Goal: Task Accomplishment & Management: Manage account settings

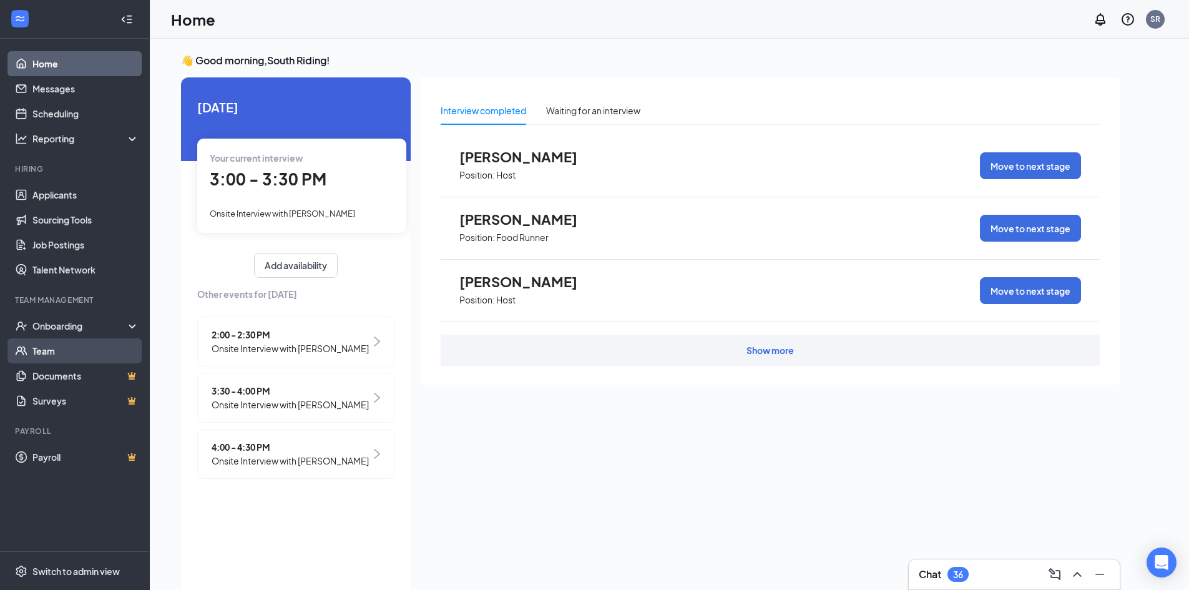
click at [82, 355] on link "Team" at bounding box center [85, 350] width 107 height 25
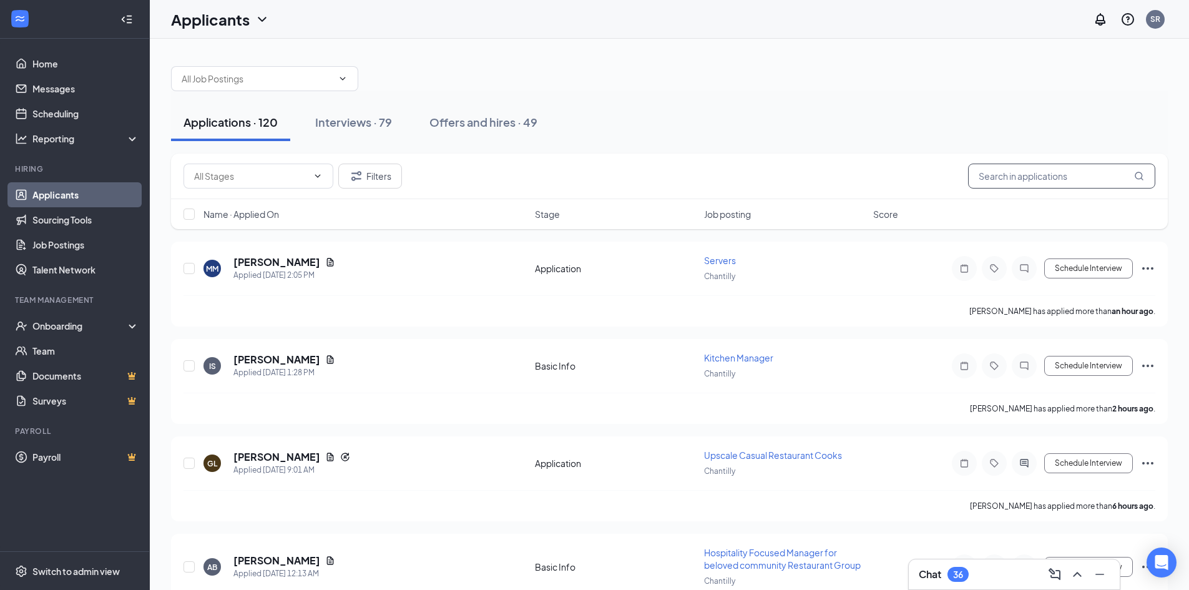
click at [1053, 182] on input "text" at bounding box center [1061, 175] width 187 height 25
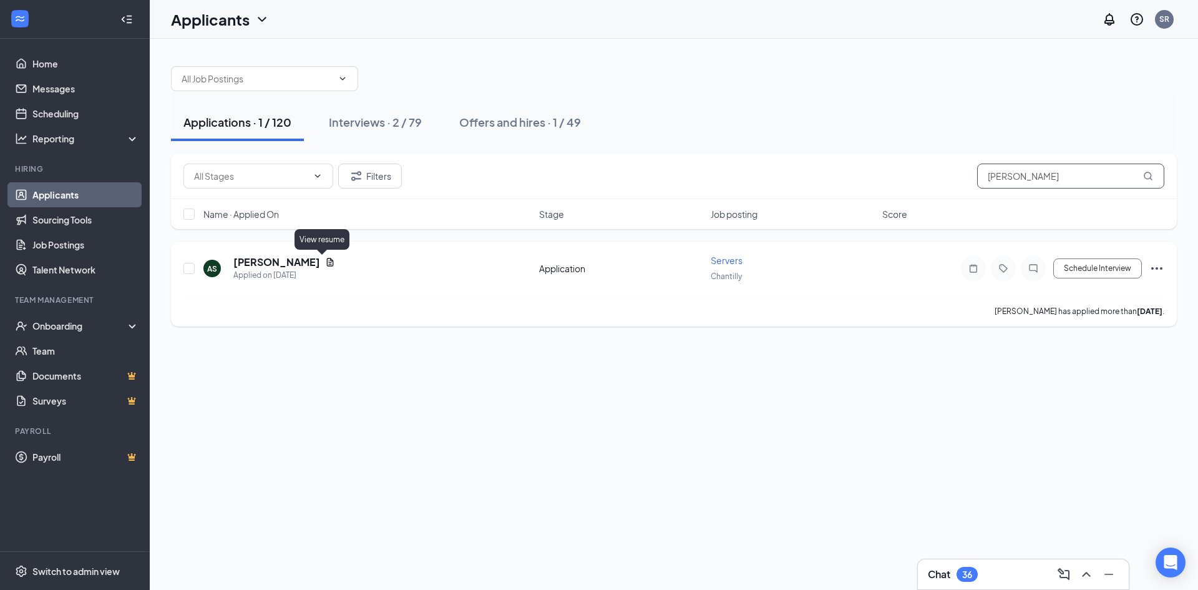
type input "[PERSON_NAME]"
click at [303, 265] on h5 "[PERSON_NAME]" at bounding box center [276, 262] width 87 height 14
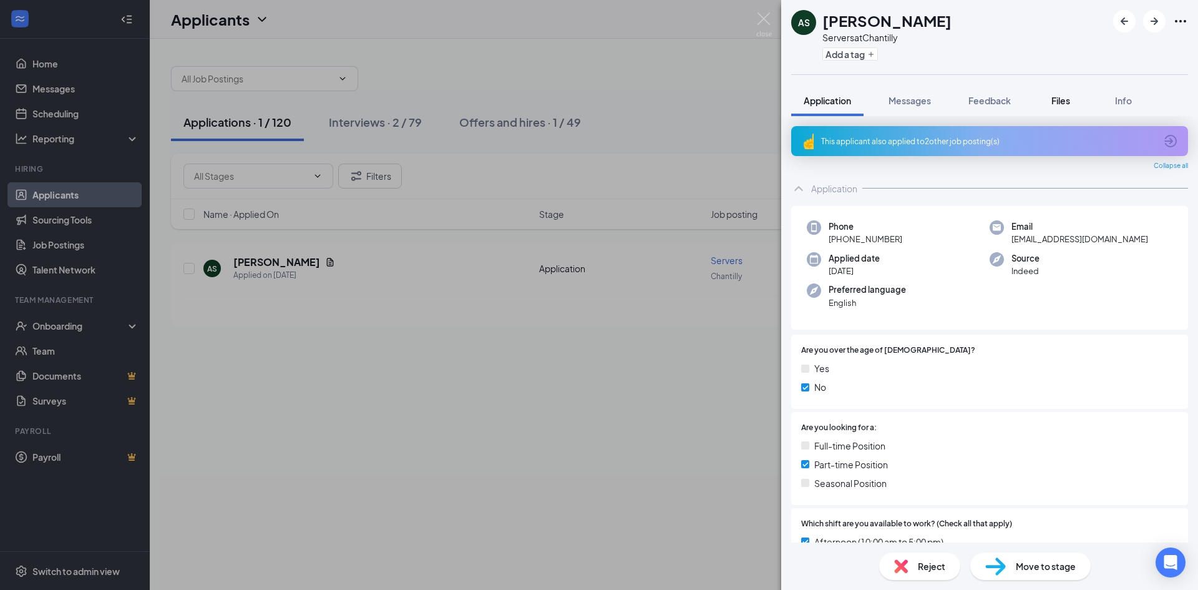
click at [1053, 99] on span "Files" at bounding box center [1060, 100] width 19 height 11
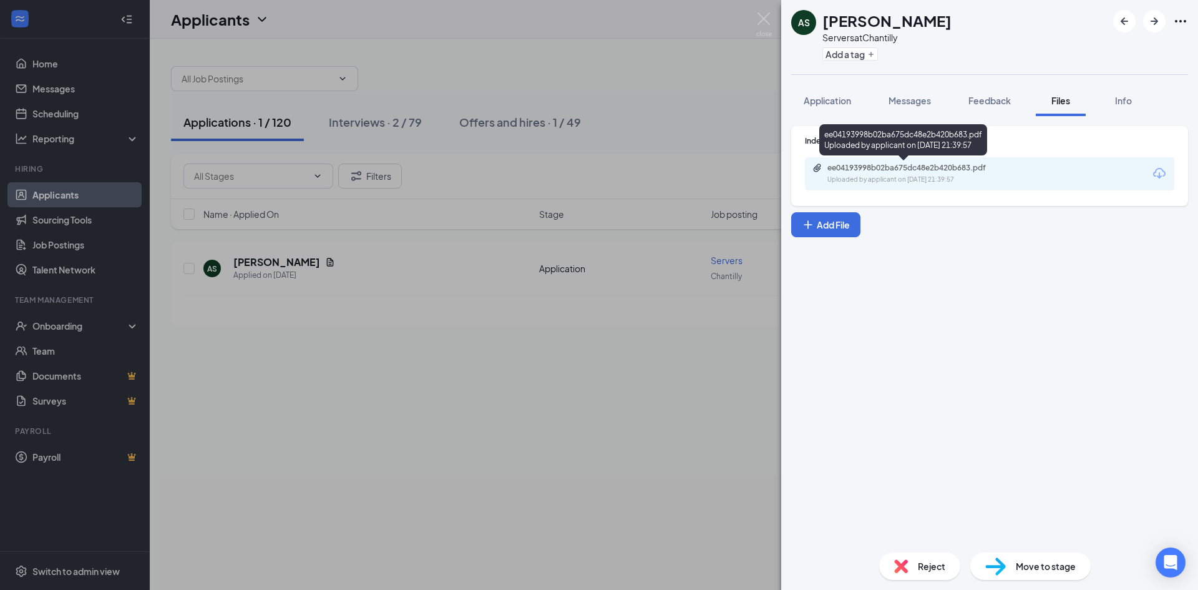
click at [913, 166] on div "ee04193998b02ba675dc48e2b420b683.pdf" at bounding box center [914, 168] width 175 height 10
click at [620, 59] on div "AS [PERSON_NAME] Servers at Chantilly Add a tag Application Messages Feedback F…" at bounding box center [599, 295] width 1198 height 590
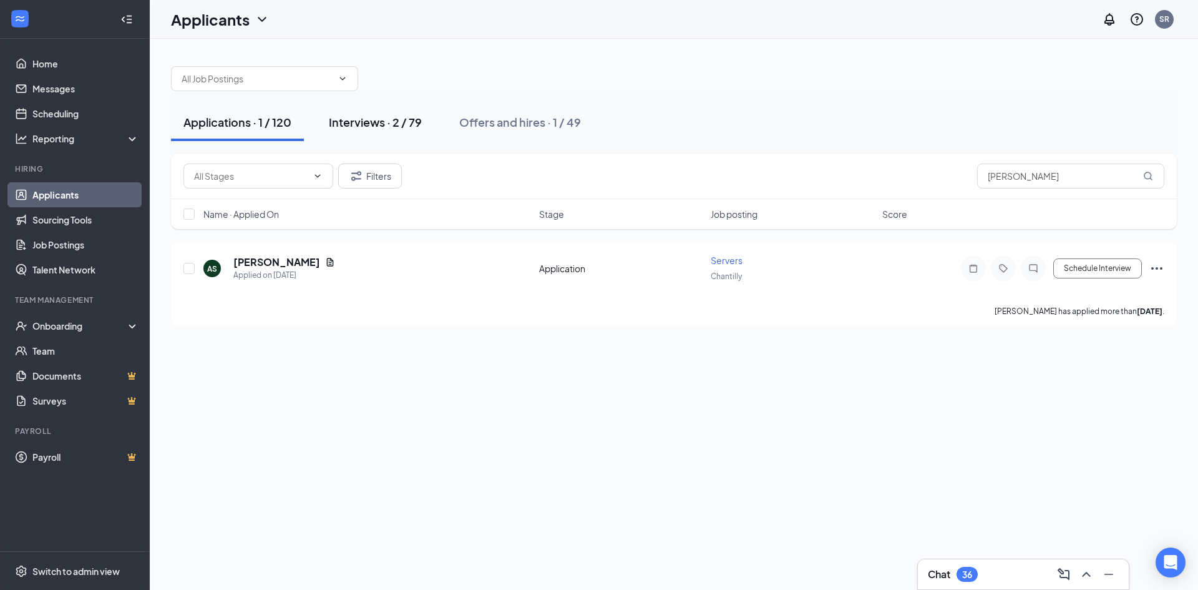
click at [379, 120] on div "Interviews · 2 / 79" at bounding box center [375, 122] width 93 height 16
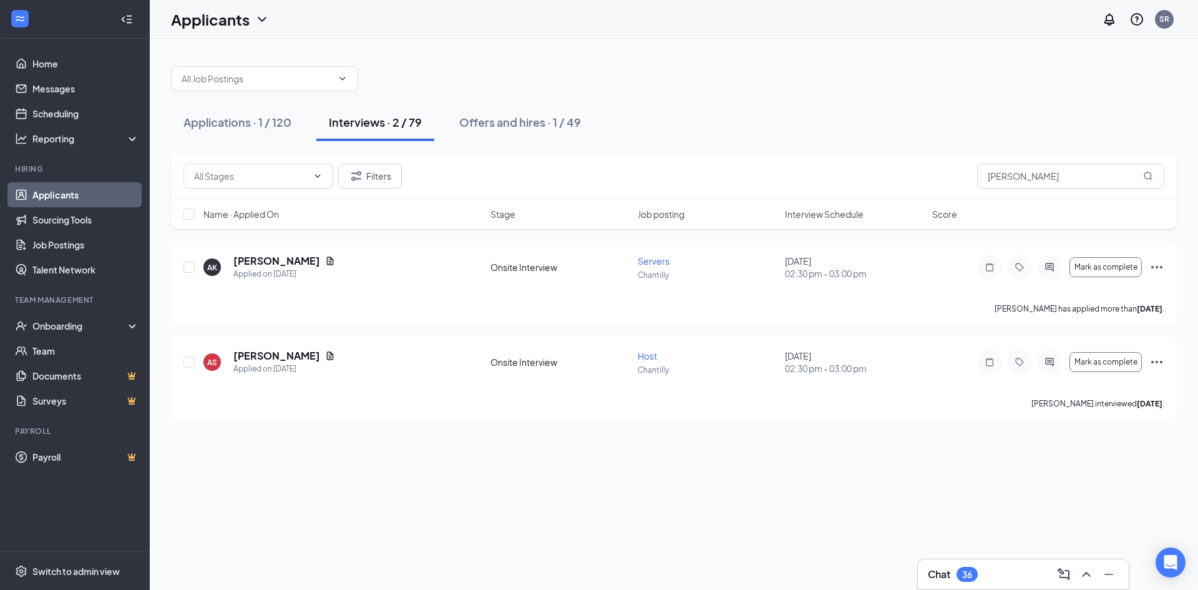
click at [52, 195] on link "Applicants" at bounding box center [85, 194] width 107 height 25
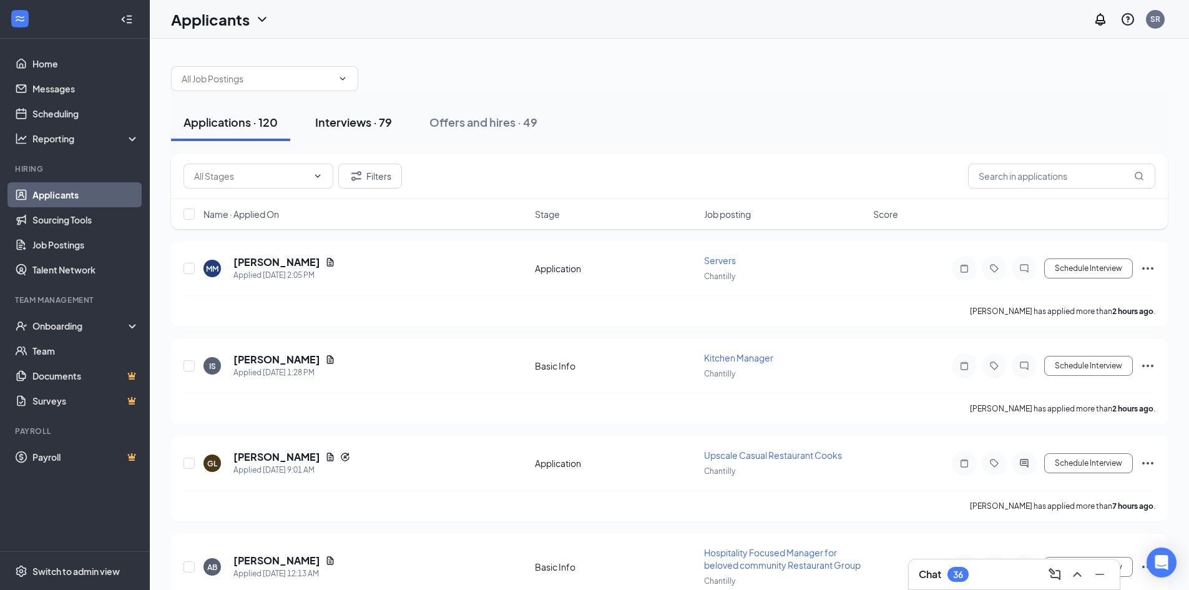
click at [356, 123] on div "Interviews · 79" at bounding box center [353, 122] width 77 height 16
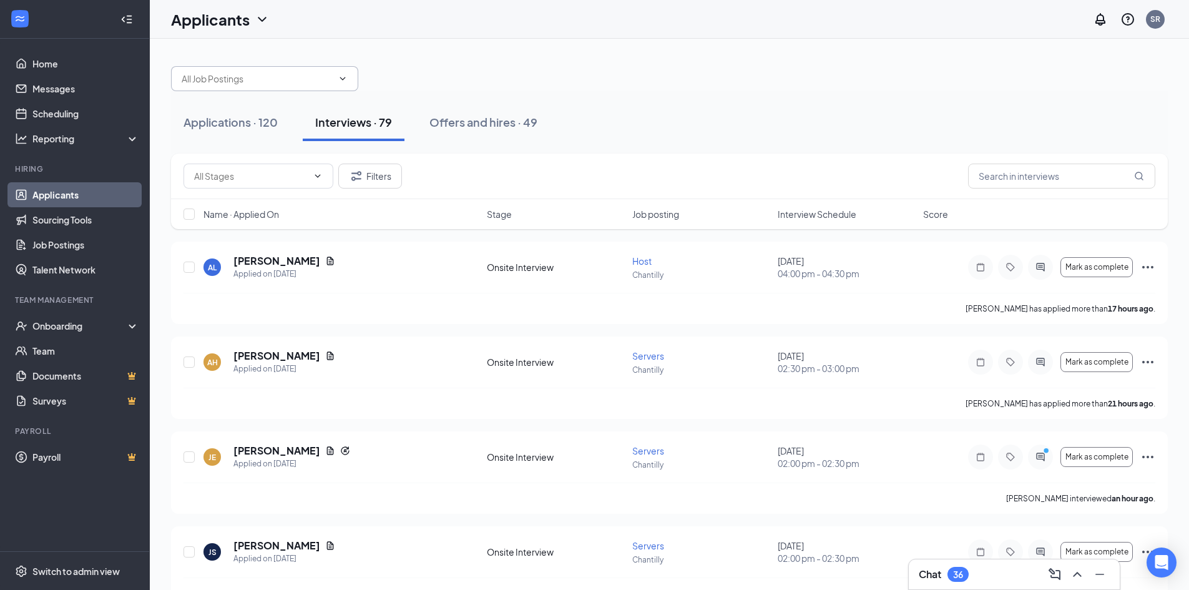
click at [344, 80] on icon "ChevronDown" at bounding box center [343, 79] width 10 height 10
click at [344, 75] on icon "ChevronDown" at bounding box center [343, 79] width 10 height 10
click at [343, 77] on icon "ChevronDown" at bounding box center [343, 79] width 10 height 10
click at [223, 72] on input "text" at bounding box center [257, 79] width 151 height 14
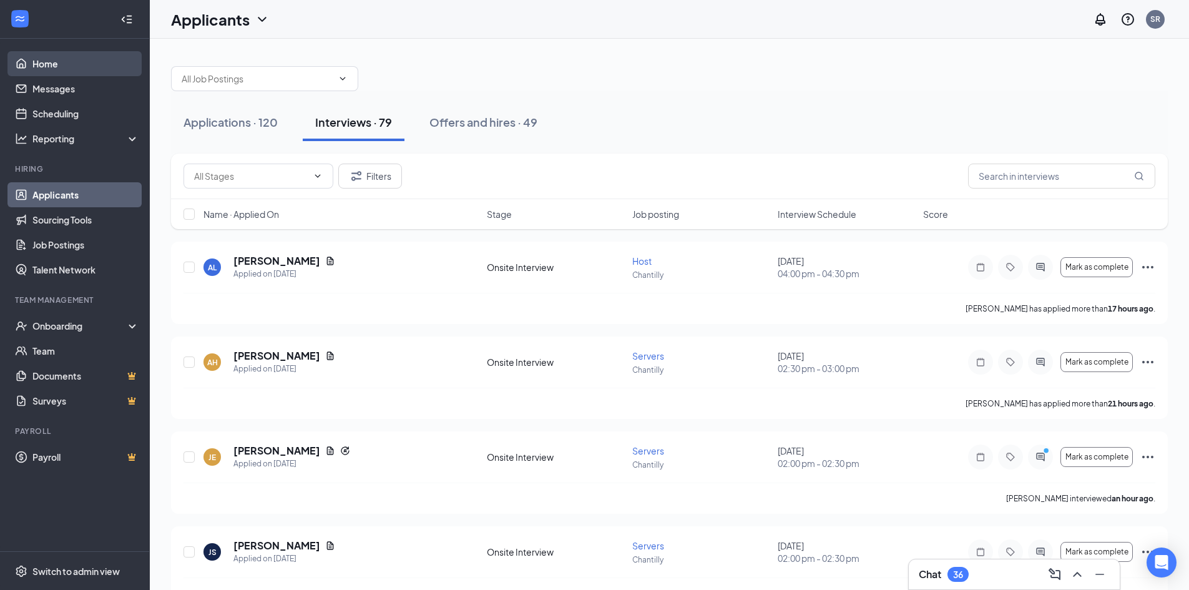
click at [47, 65] on link "Home" at bounding box center [85, 63] width 107 height 25
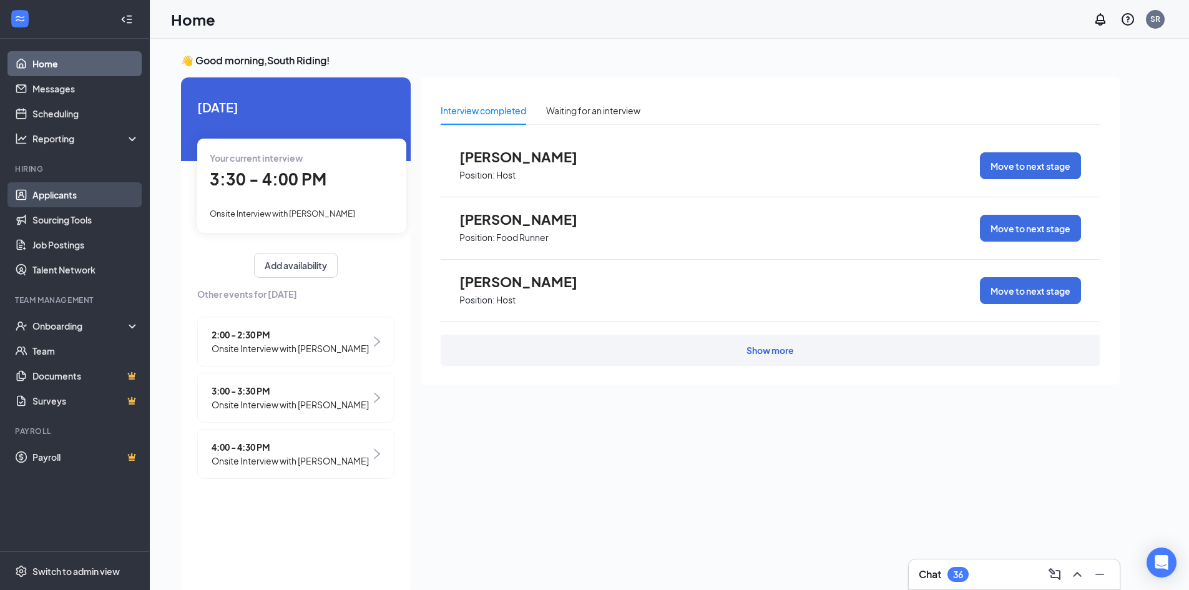
click at [57, 192] on link "Applicants" at bounding box center [85, 194] width 107 height 25
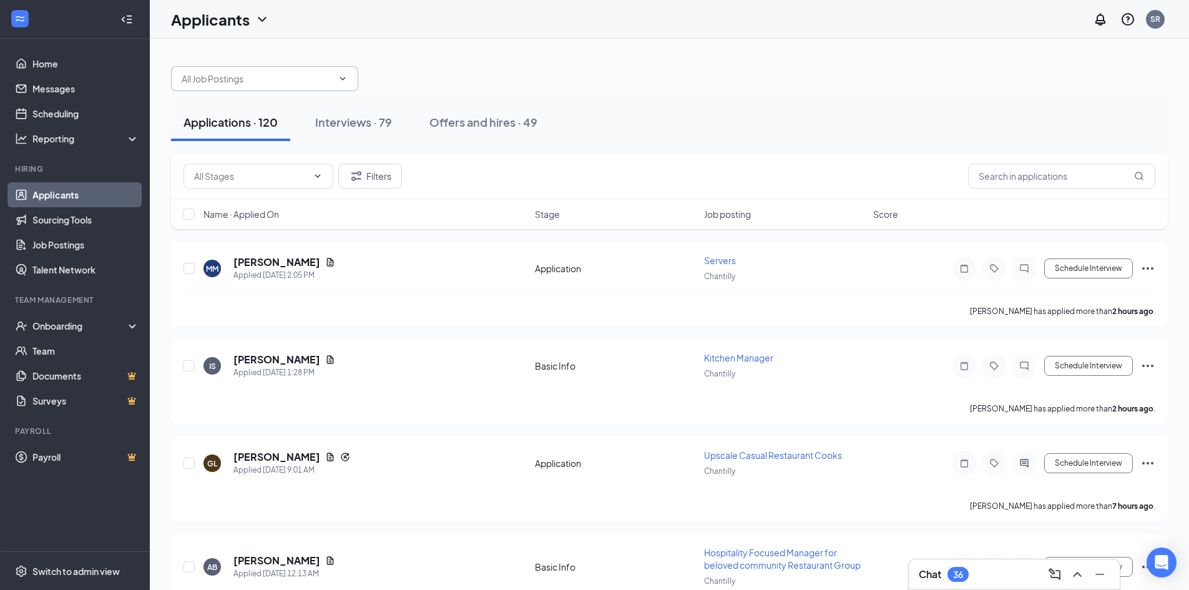
click at [344, 78] on icon "ChevronDown" at bounding box center [343, 78] width 6 height 3
click at [266, 19] on icon "ChevronDown" at bounding box center [262, 19] width 15 height 15
click at [344, 77] on icon "ChevronDown" at bounding box center [343, 79] width 10 height 10
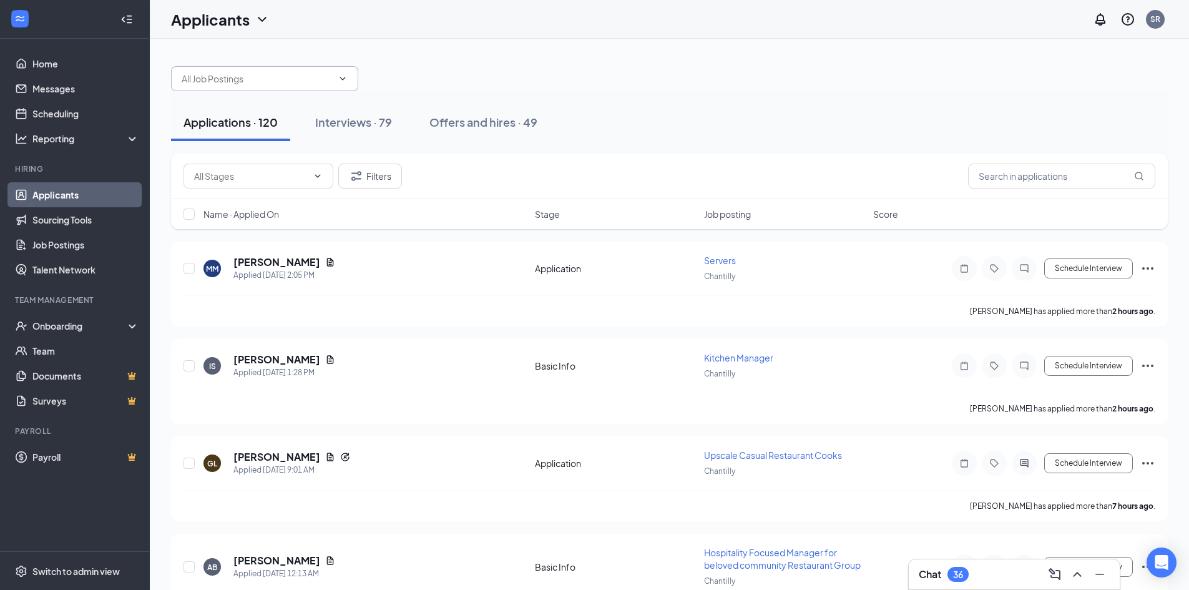
click at [45, 197] on link "Applicants" at bounding box center [85, 194] width 107 height 25
click at [344, 122] on div "Interviews · 79" at bounding box center [353, 122] width 77 height 16
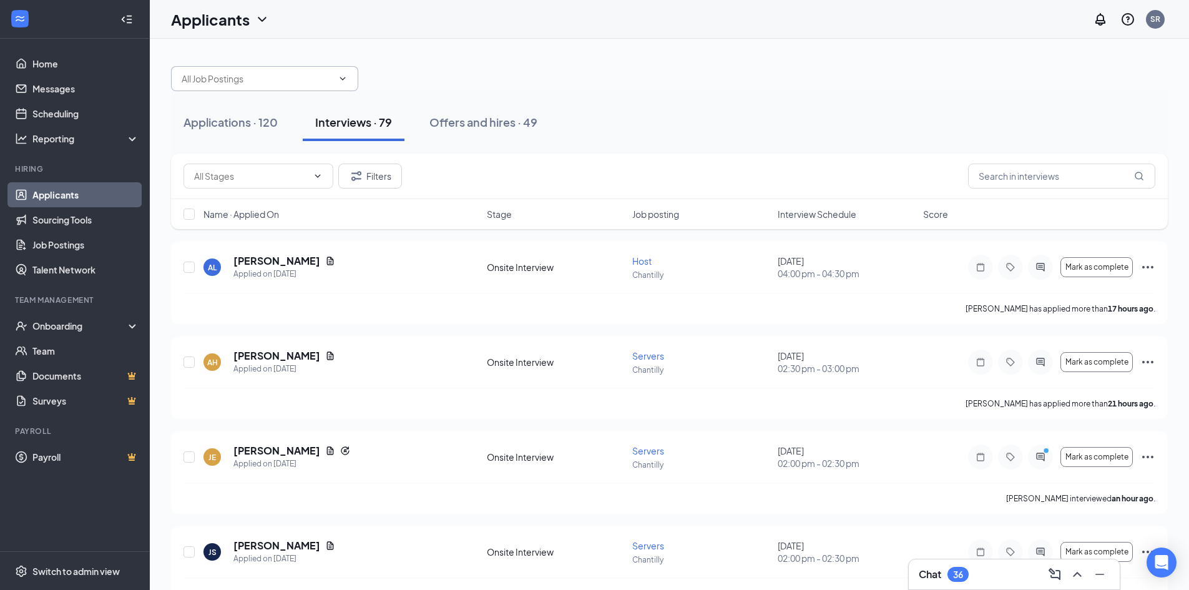
click at [345, 78] on icon "ChevronDown" at bounding box center [343, 79] width 10 height 10
click at [1003, 174] on input "text" at bounding box center [1061, 175] width 187 height 25
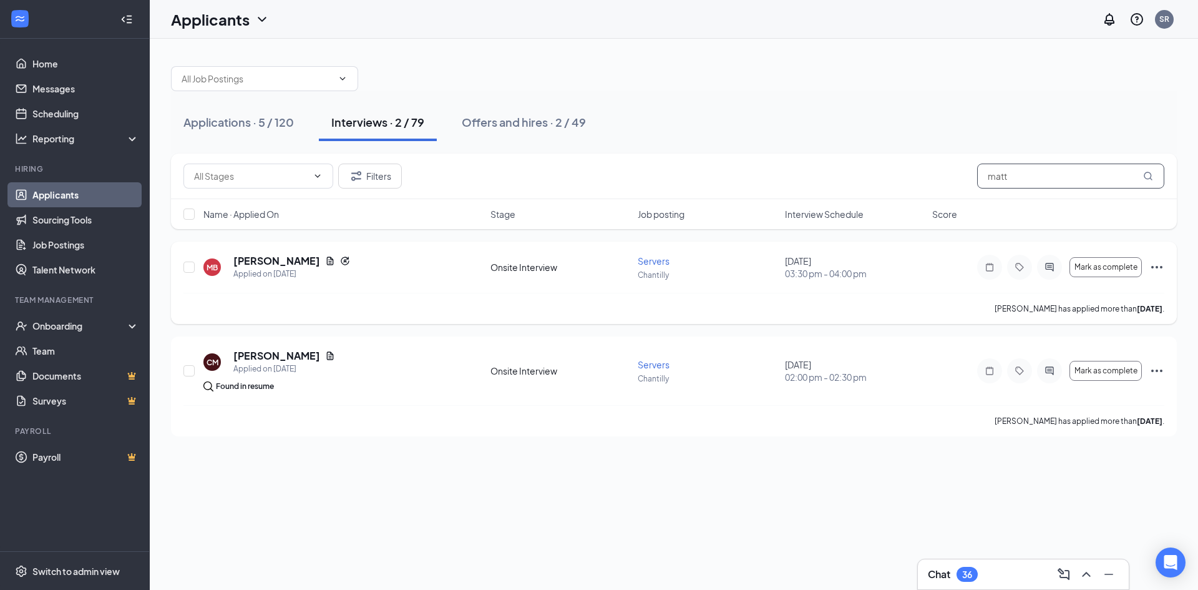
type input "matt"
click at [1026, 266] on div at bounding box center [1019, 267] width 25 height 25
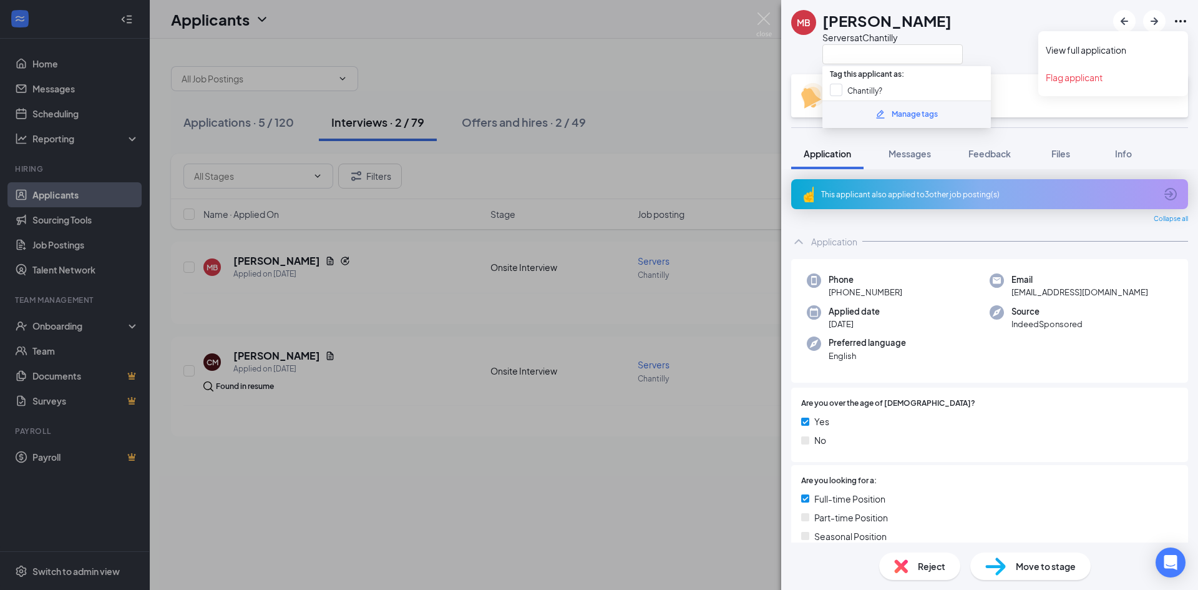
click at [1181, 22] on icon "Ellipses" at bounding box center [1180, 21] width 11 height 2
click at [1094, 47] on link "View full application" at bounding box center [1113, 50] width 135 height 12
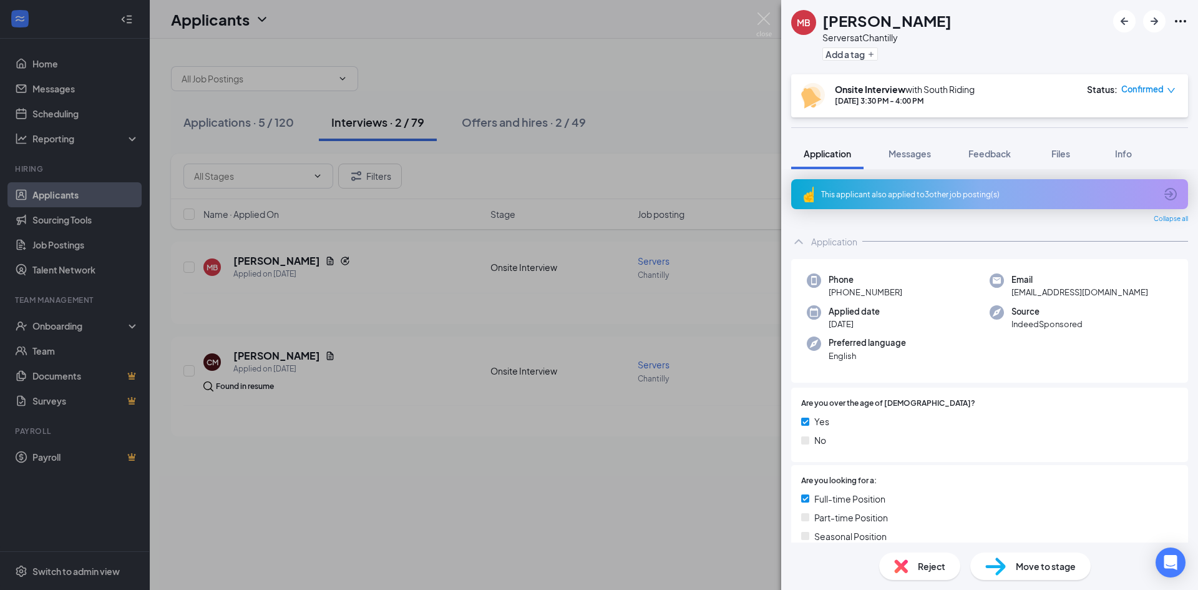
click at [540, 309] on div "MB [PERSON_NAME] Servers at Chantilly Add a tag Onsite Interview with South Rid…" at bounding box center [599, 295] width 1198 height 590
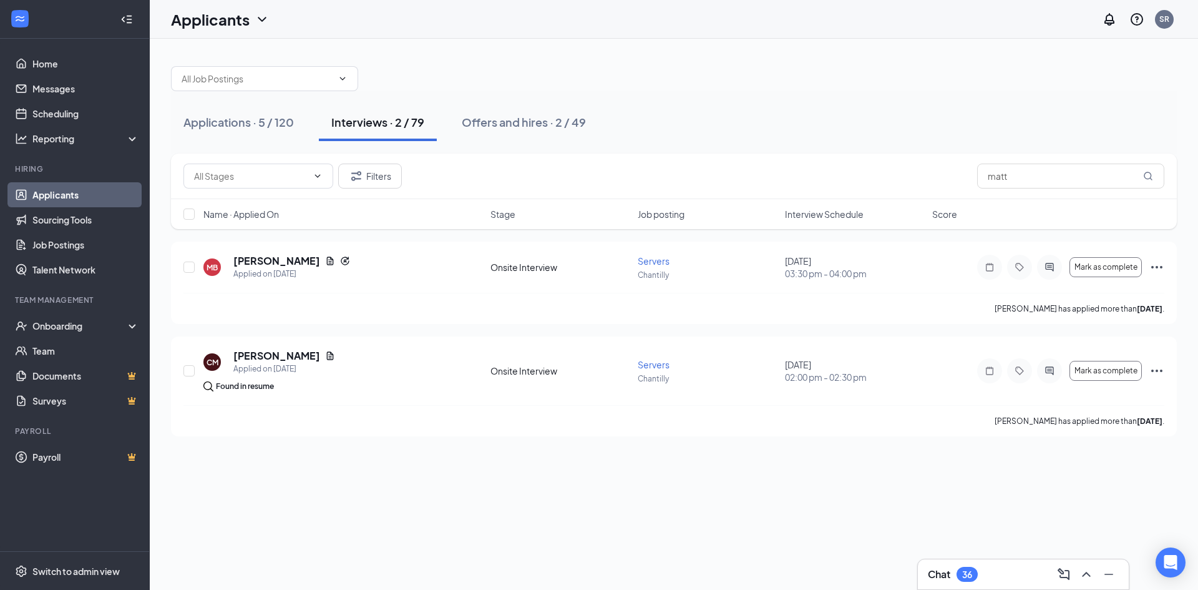
click at [745, 75] on div at bounding box center [674, 72] width 1006 height 37
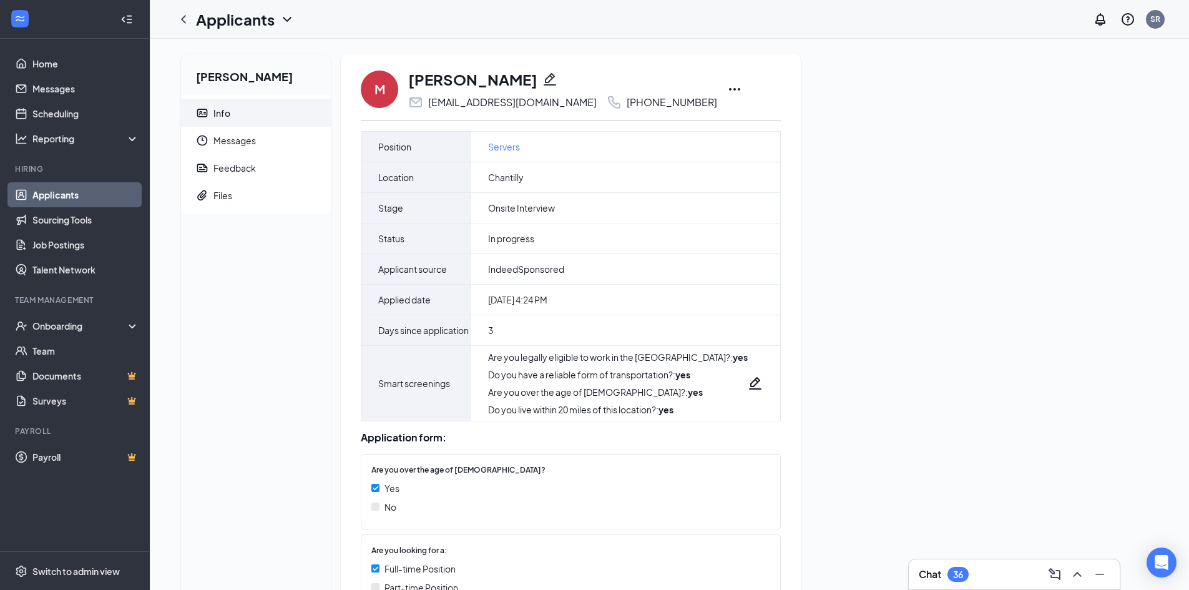
click at [727, 85] on icon "Ellipses" at bounding box center [734, 89] width 15 height 15
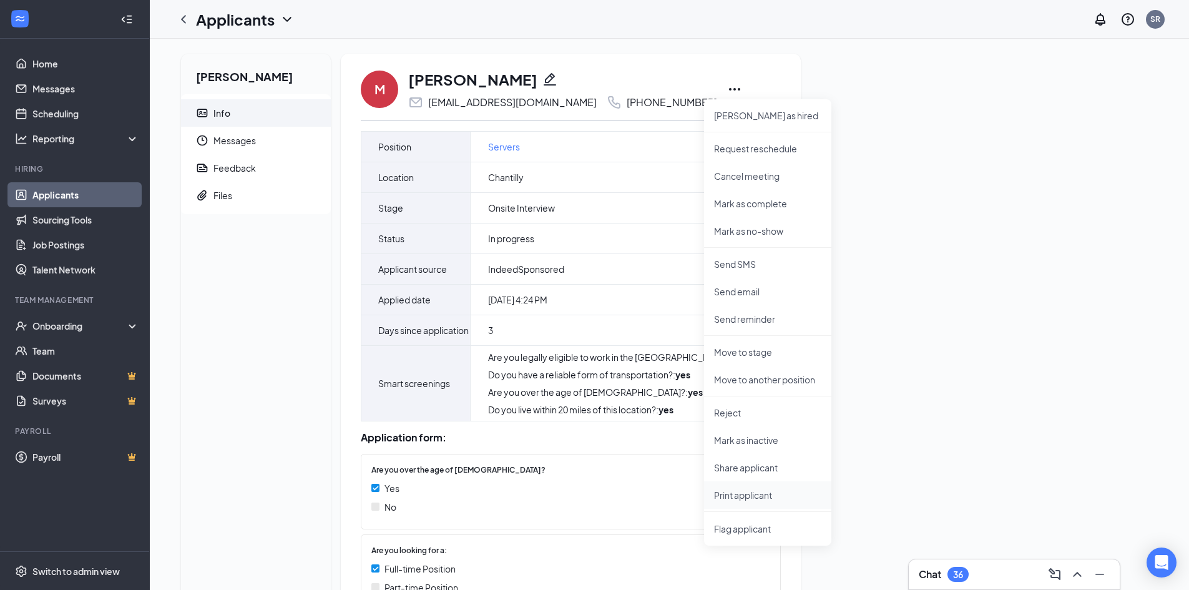
click at [737, 495] on p "Print applicant" at bounding box center [767, 495] width 107 height 12
